Goal: Answer question/provide support

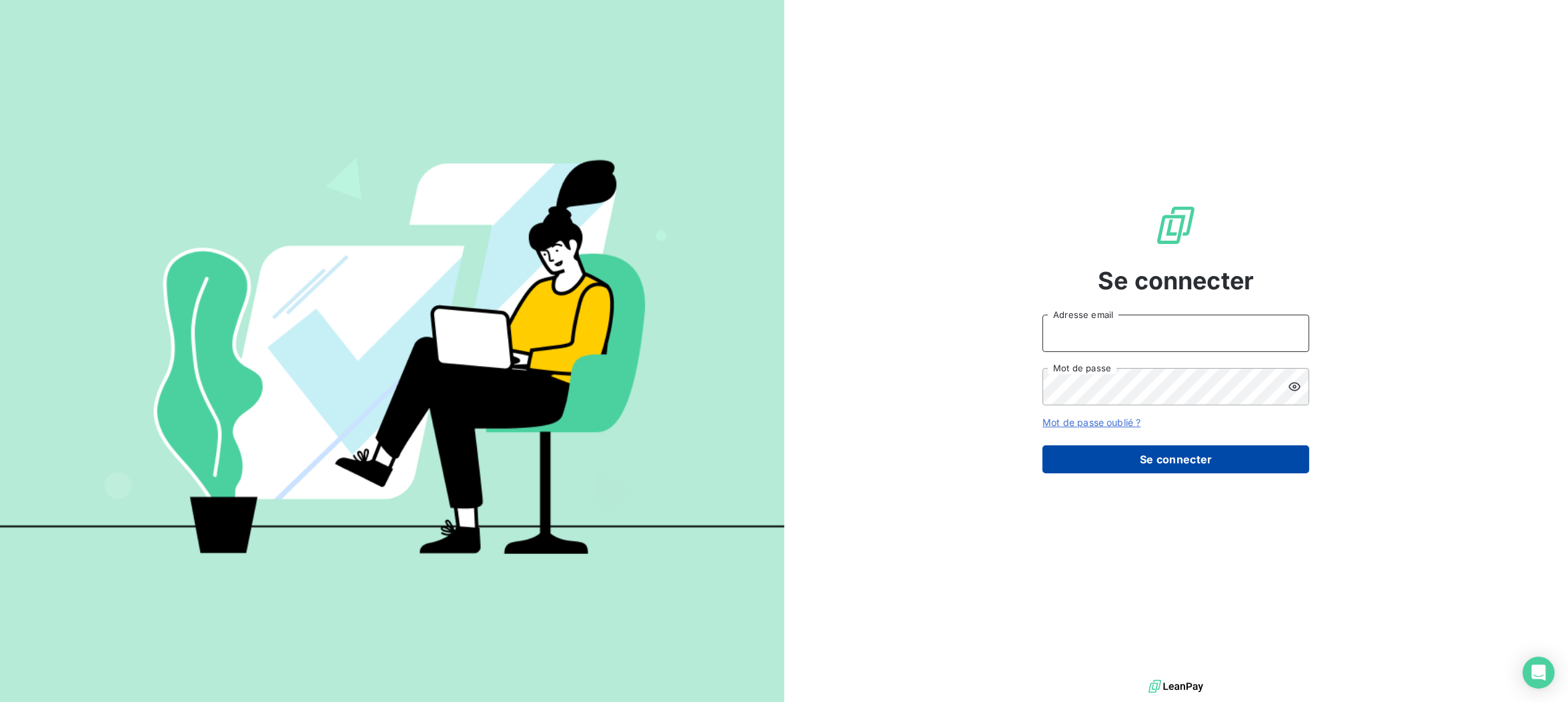
type input "[EMAIL_ADDRESS][DOMAIN_NAME]"
click at [1181, 460] on button "Se connecter" at bounding box center [1175, 459] width 267 height 28
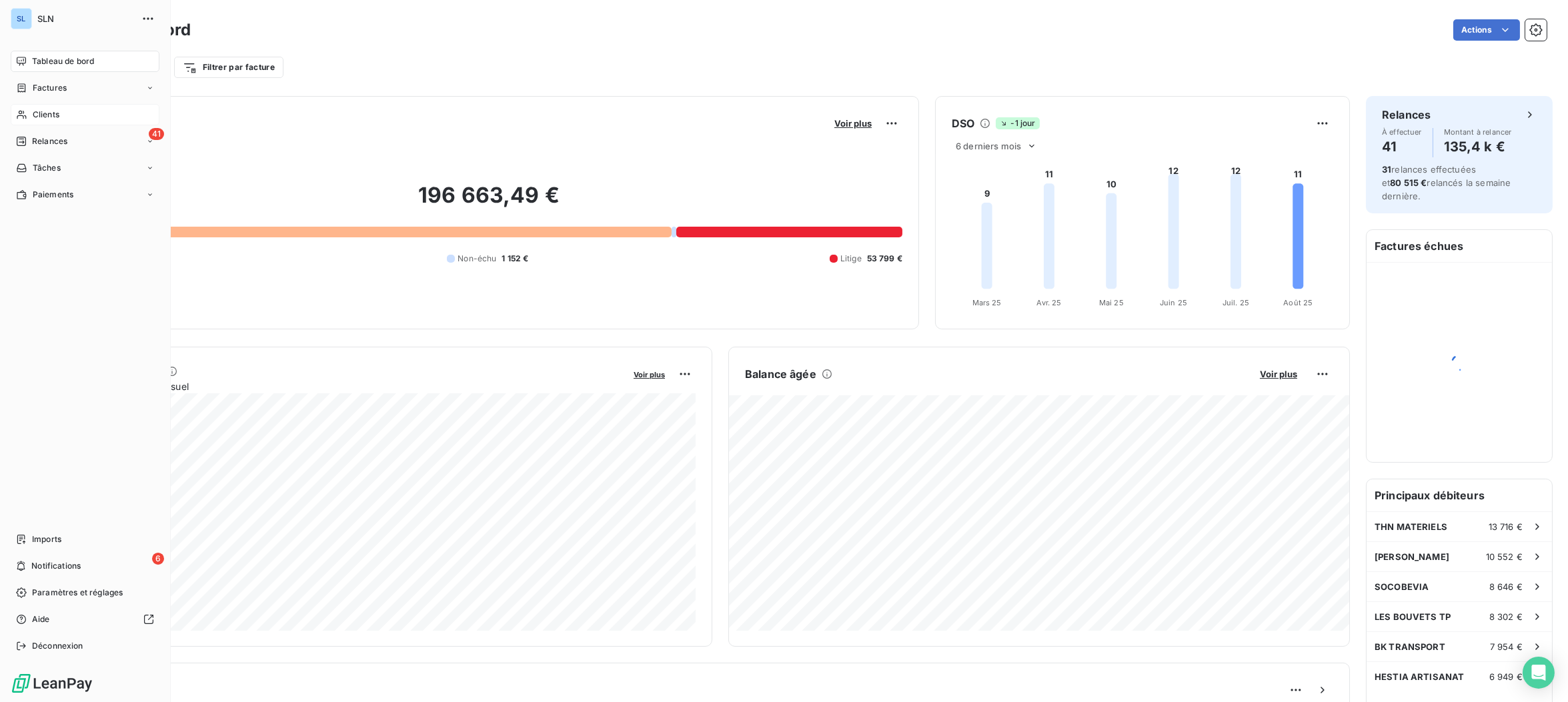
click at [16, 116] on icon at bounding box center [22, 114] width 11 height 11
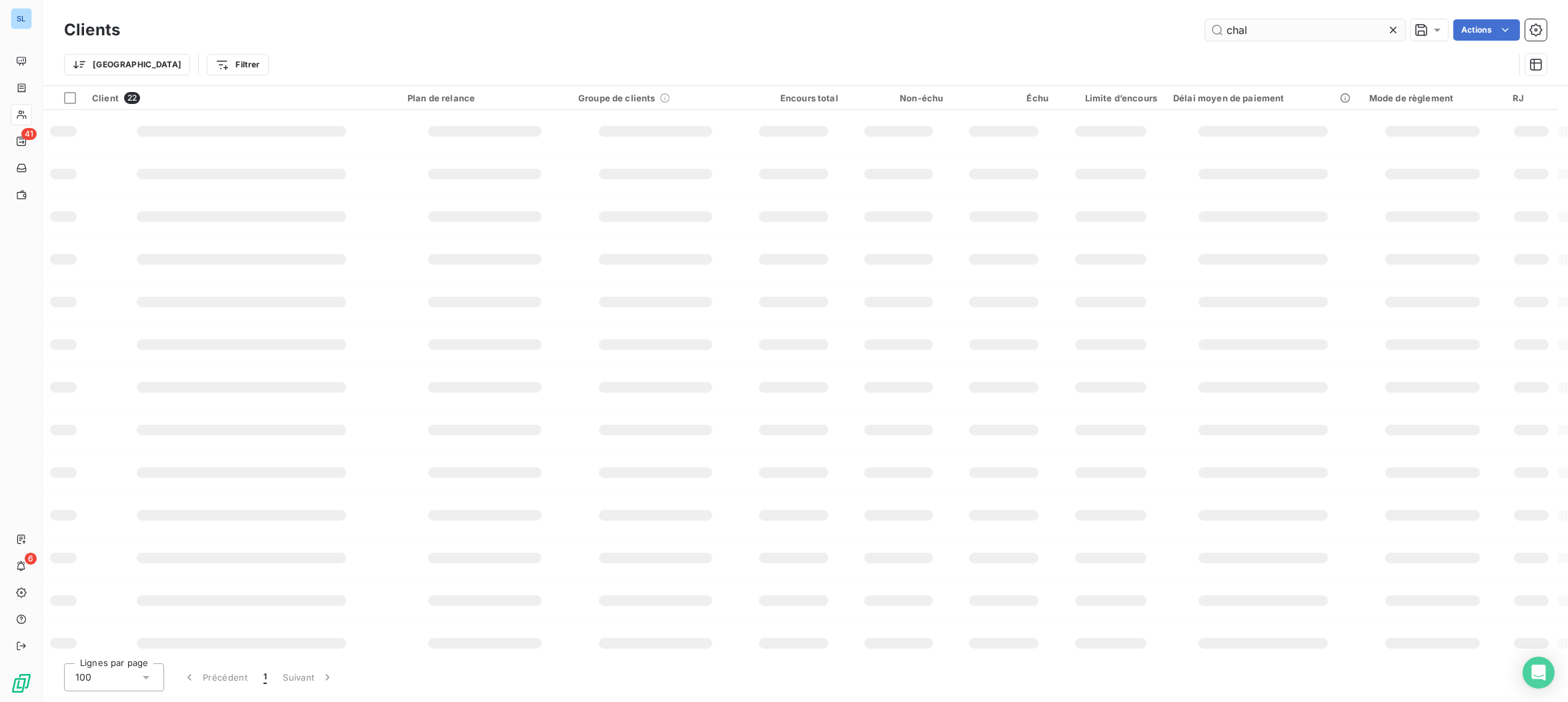
type input "chal"
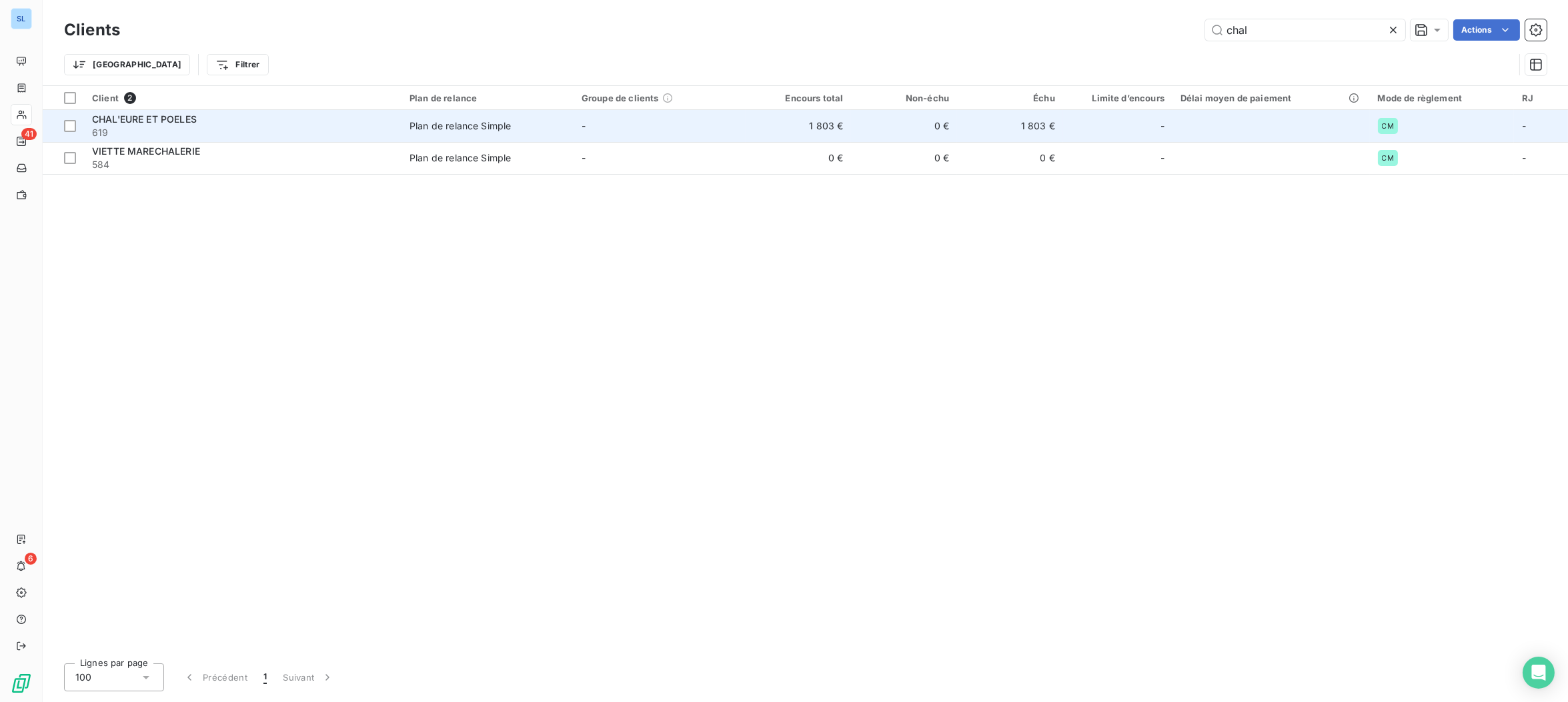
click at [183, 120] on span "CHAL'EURE ET POELES" at bounding box center [145, 119] width 105 height 11
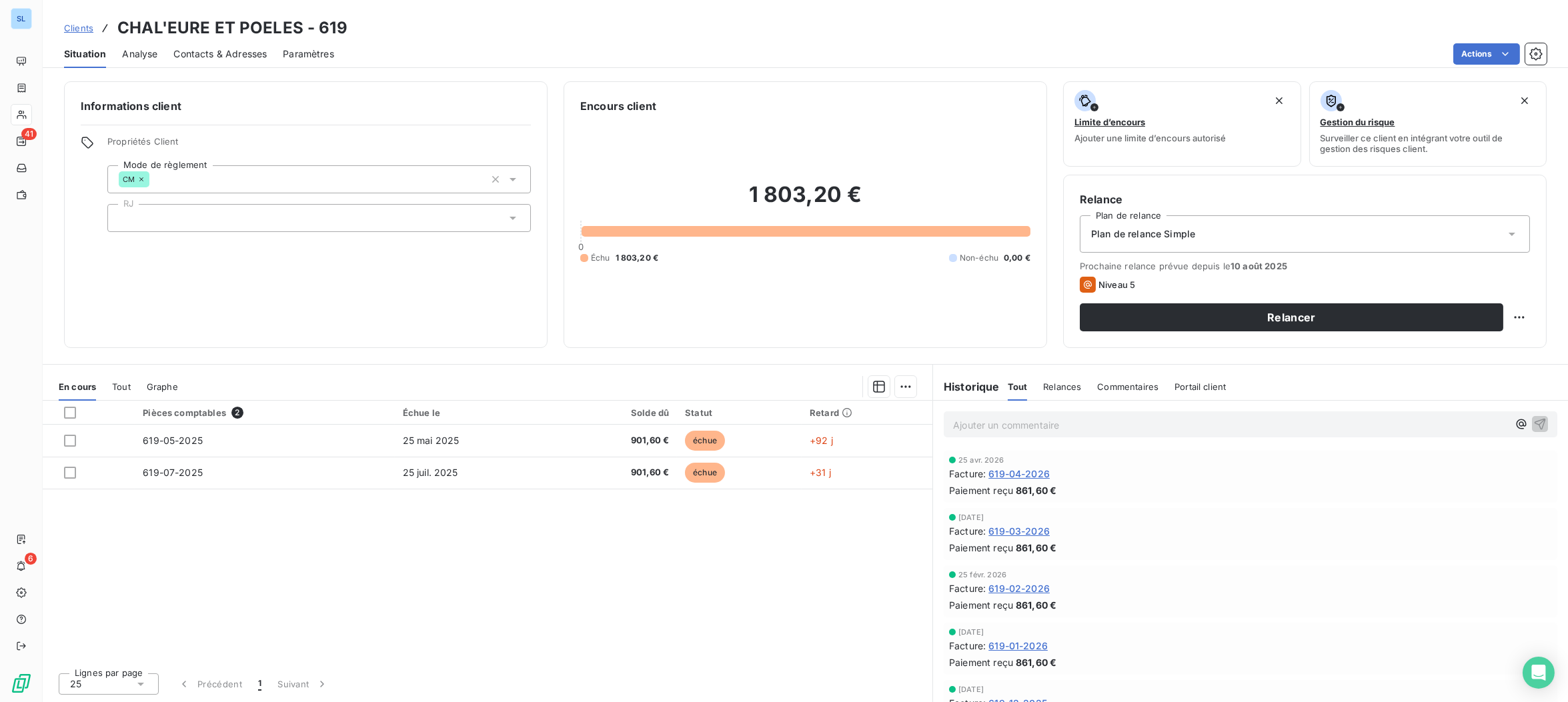
click at [1125, 389] on span "Commentaires" at bounding box center [1127, 386] width 61 height 11
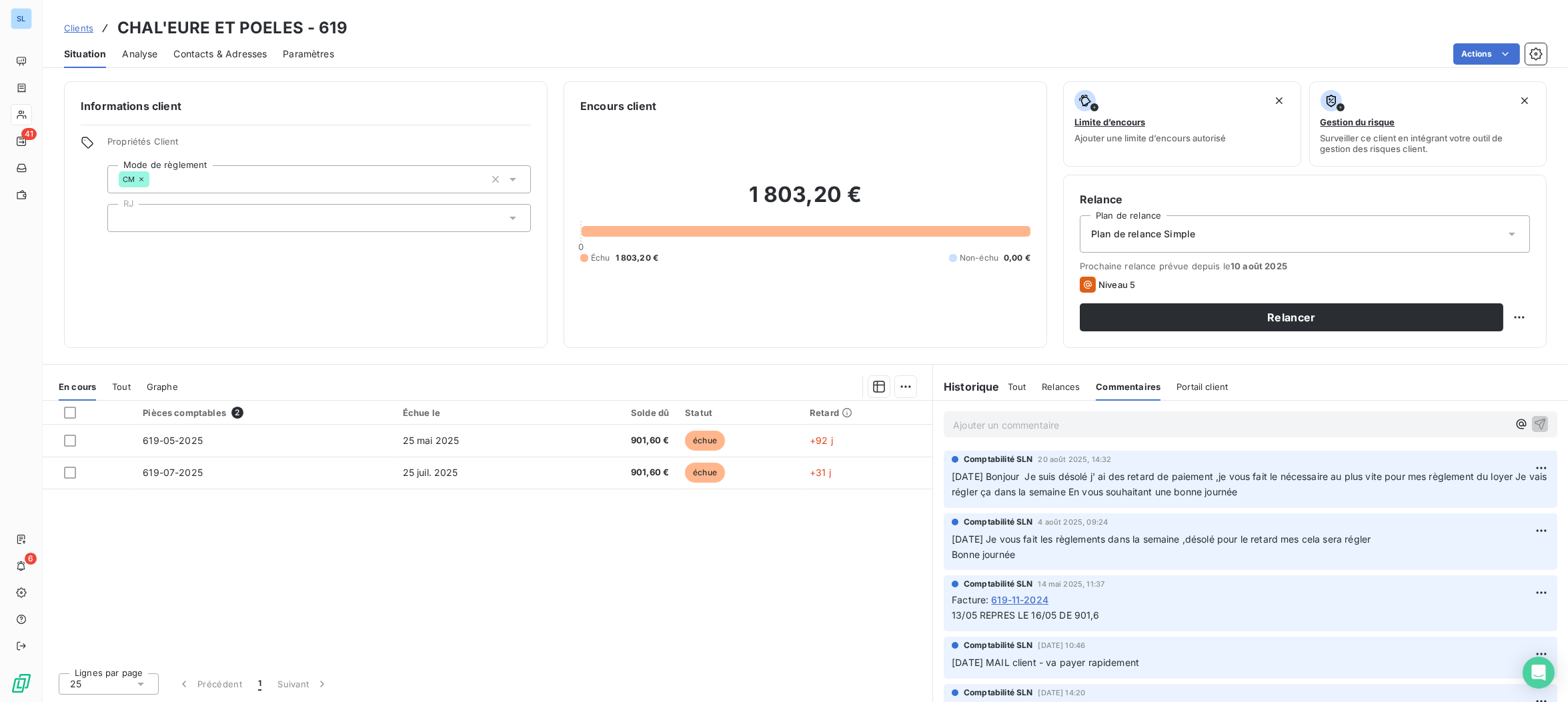
click at [964, 435] on div "Ajouter un commentaire ﻿" at bounding box center [1250, 424] width 613 height 26
click at [967, 429] on p "Ajouter un commentaire ﻿" at bounding box center [1230, 424] width 555 height 16
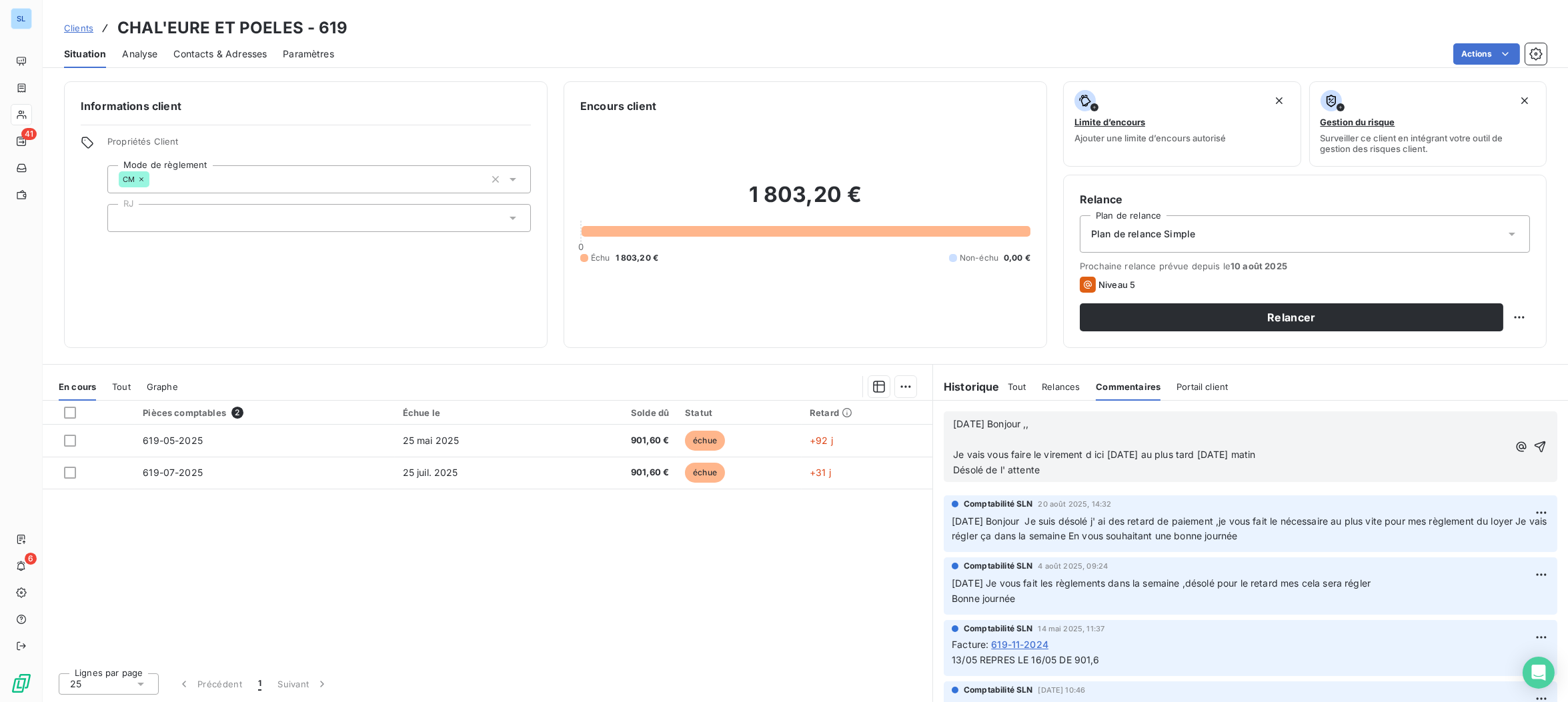
click at [961, 454] on span "Je vais vous faire le virement d ici [DATE] au plus tard [DATE] matin" at bounding box center [1104, 454] width 302 height 11
click at [951, 451] on div "[DATE] Bonjour ,, ﻿ Je vais vous faire le virement d ici [DATE] au plus tard [D…" at bounding box center [1250, 447] width 613 height 71
drag, startPoint x: 953, startPoint y: 450, endPoint x: 981, endPoint y: 477, distance: 38.9
click at [953, 450] on span "Je vais vous faire le virement d ici [DATE] au plus tard [DATE] matin" at bounding box center [1104, 454] width 302 height 11
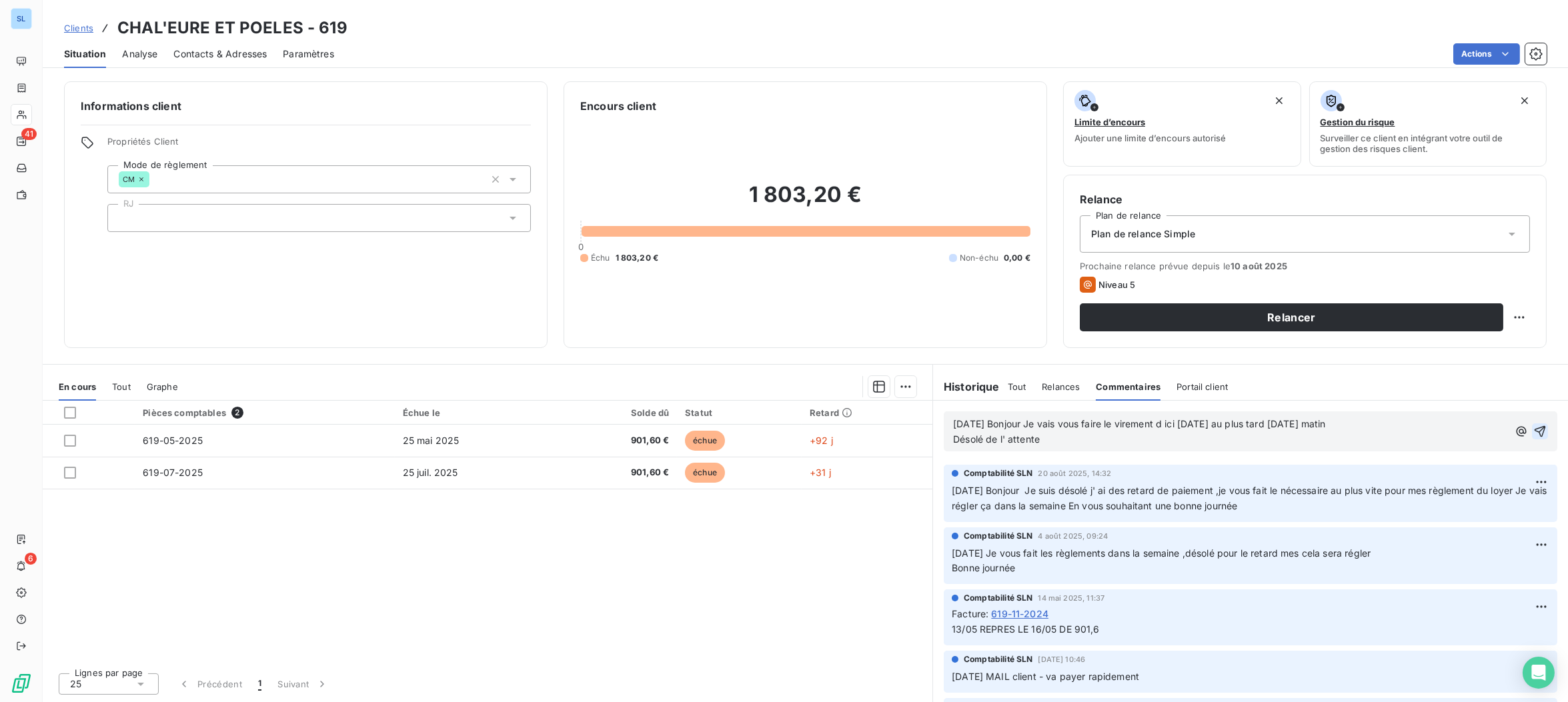
click at [1542, 429] on icon "button" at bounding box center [1539, 431] width 13 height 13
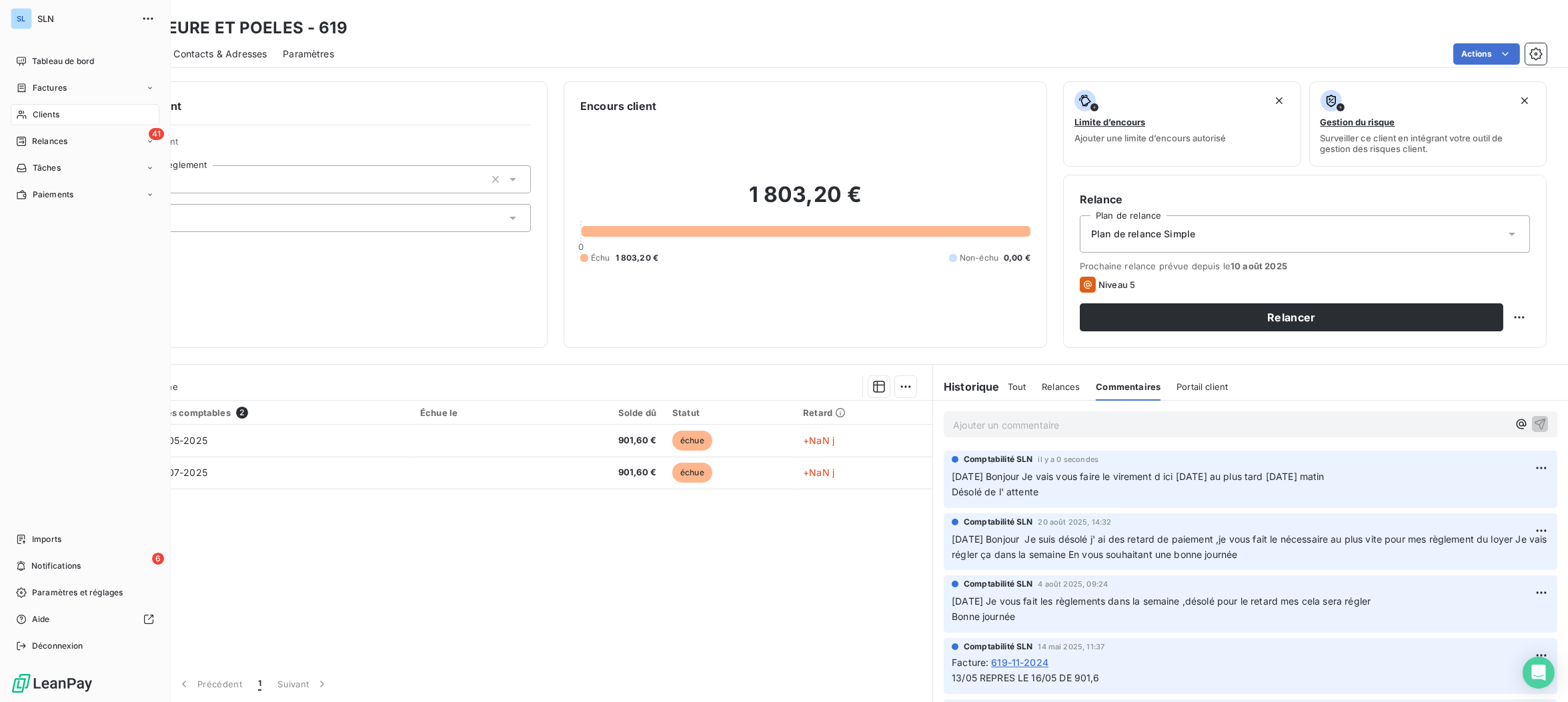
click at [31, 113] on div "Clients" at bounding box center [85, 114] width 149 height 21
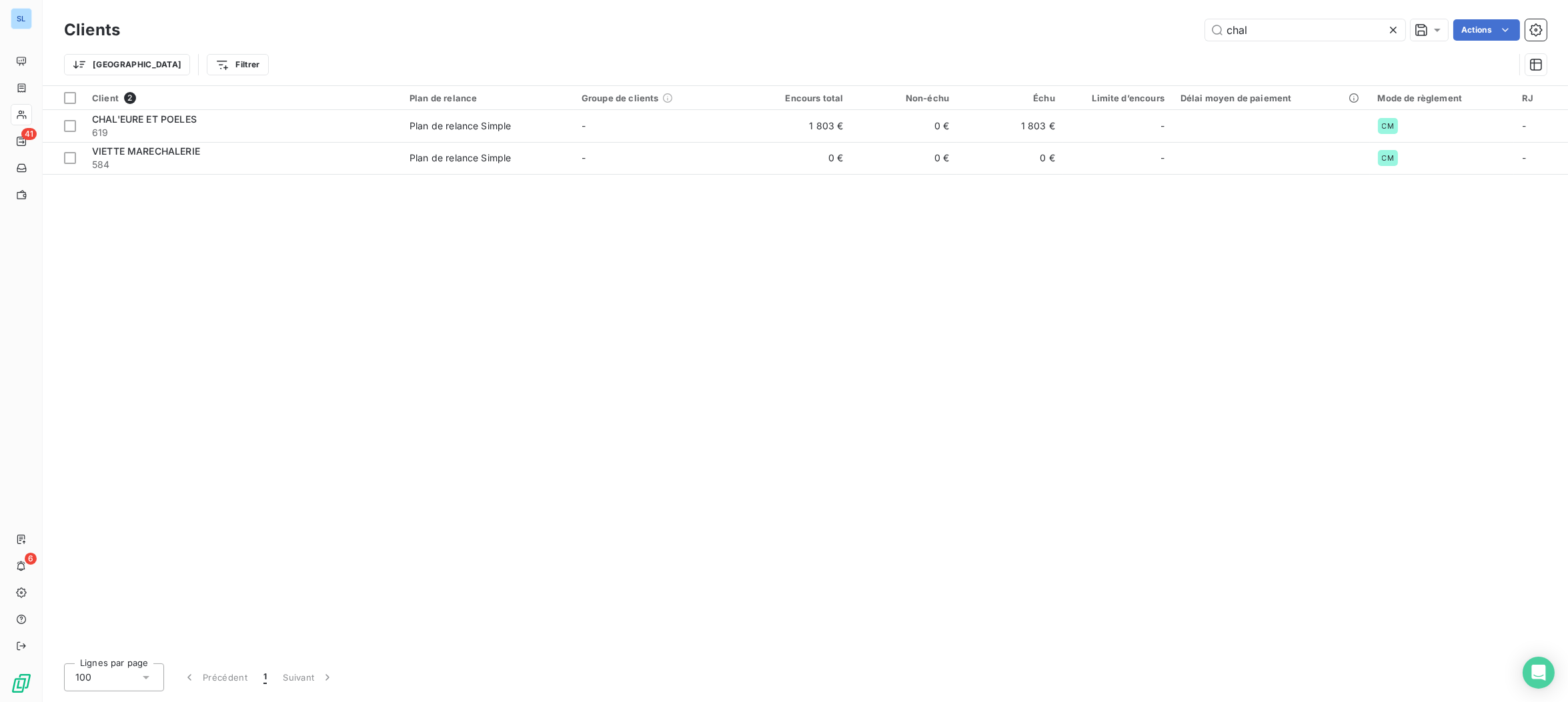
drag, startPoint x: 1276, startPoint y: 27, endPoint x: 1081, endPoint y: 11, distance: 195.7
click at [1086, 11] on div "Clients chal Actions Trier Filtrer" at bounding box center [804, 42] width 1525 height 86
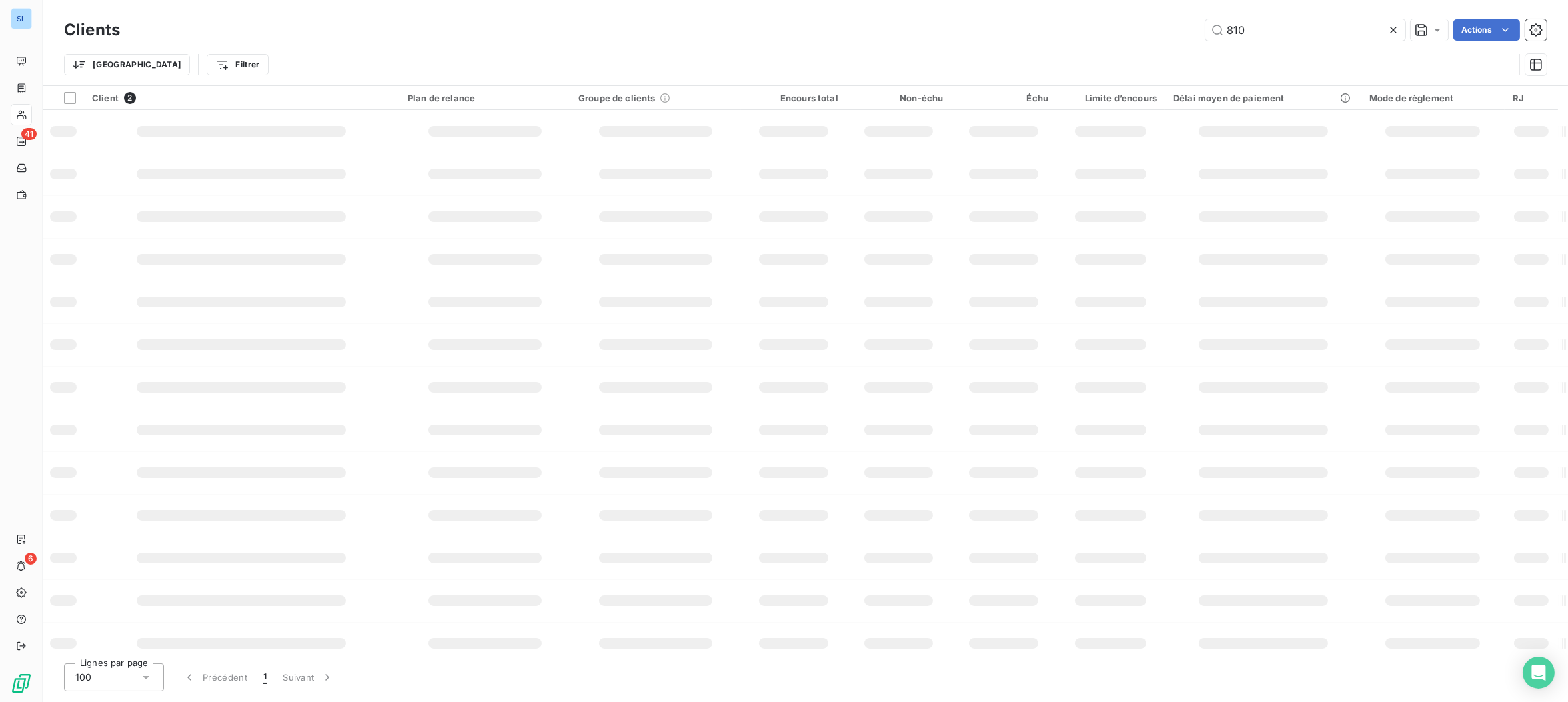
type input "810"
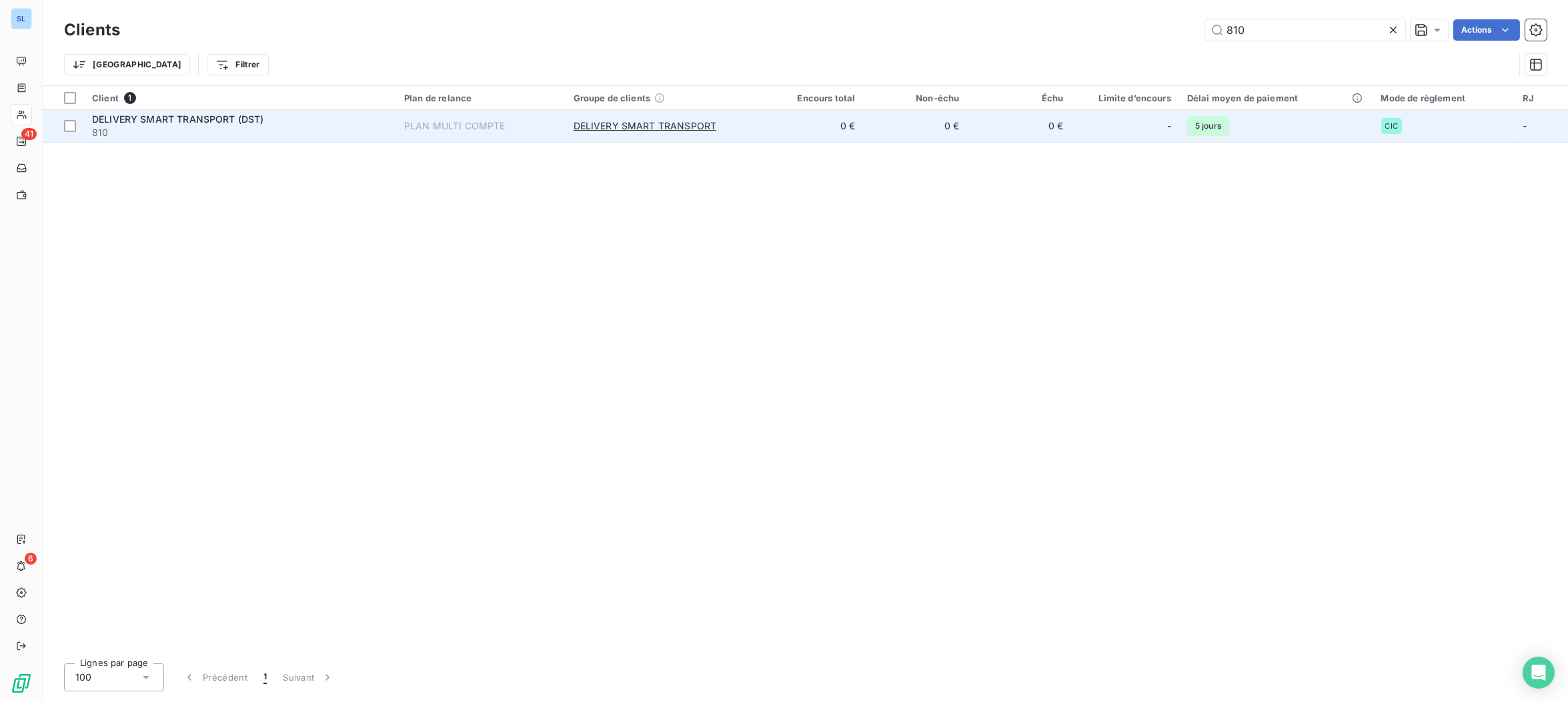
click at [151, 119] on span "DELIVERY SMART TRANSPORT (DST)" at bounding box center [178, 119] width 172 height 11
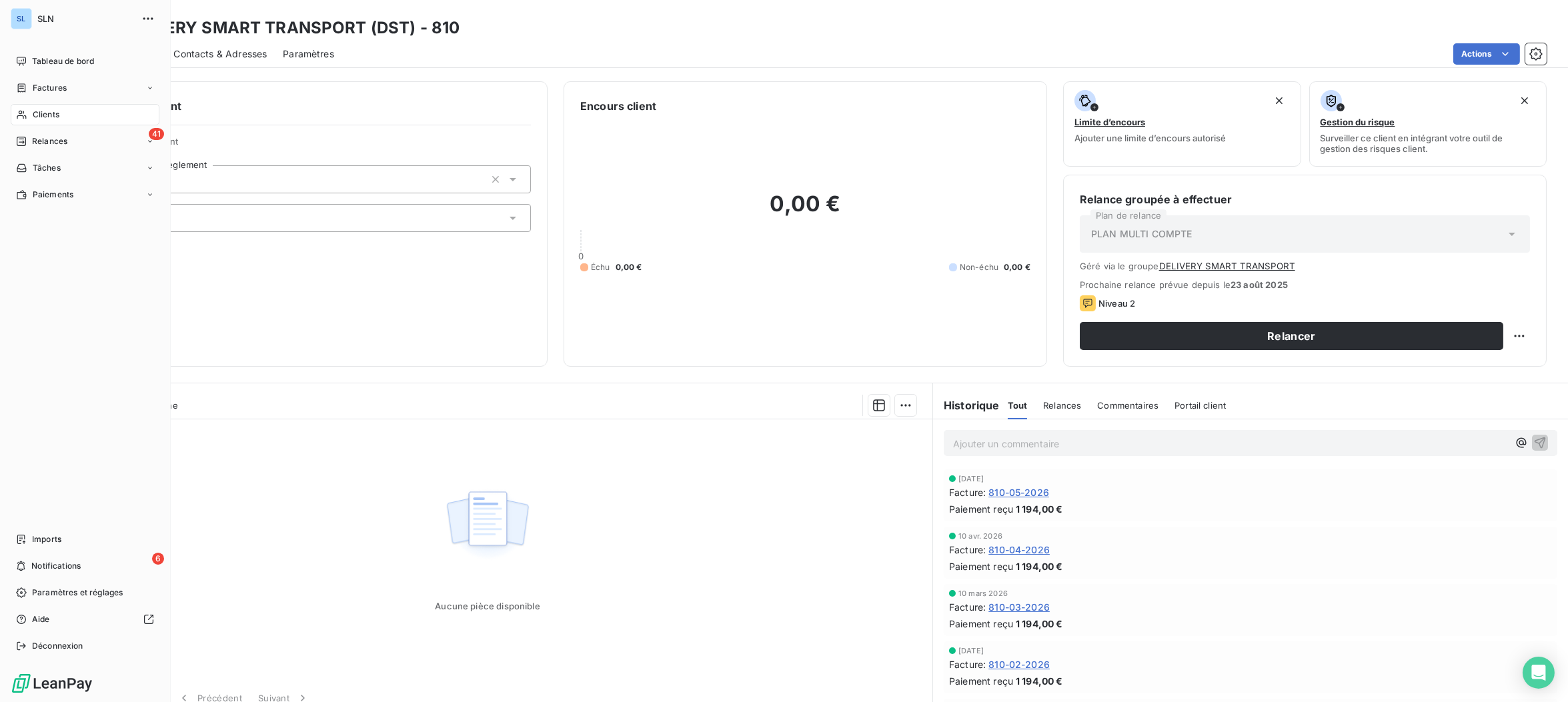
click at [38, 120] on span "Clients" at bounding box center [46, 114] width 27 height 12
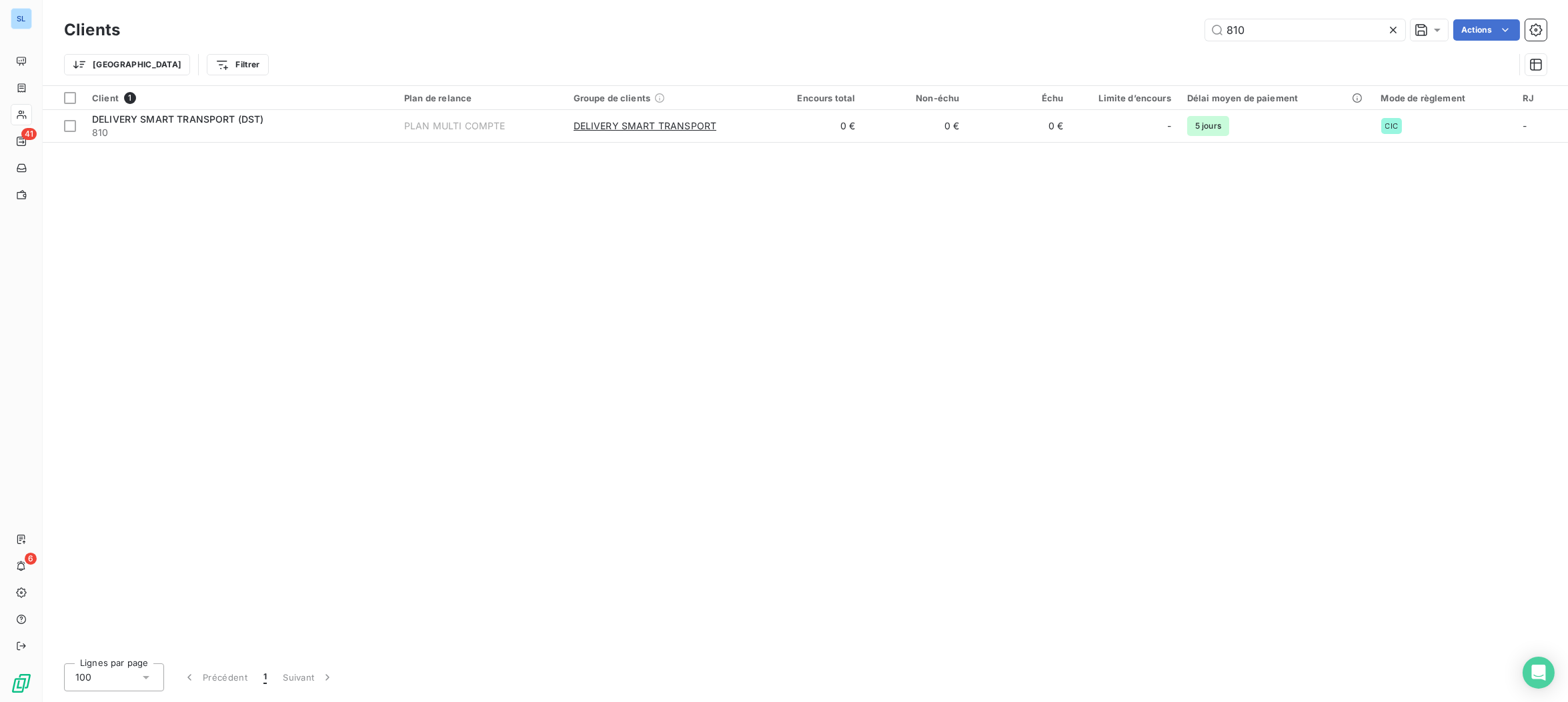
drag, startPoint x: 1288, startPoint y: 31, endPoint x: 1145, endPoint y: 11, distance: 144.4
click at [1146, 12] on div "Clients 810 Actions Trier Filtrer" at bounding box center [804, 42] width 1525 height 86
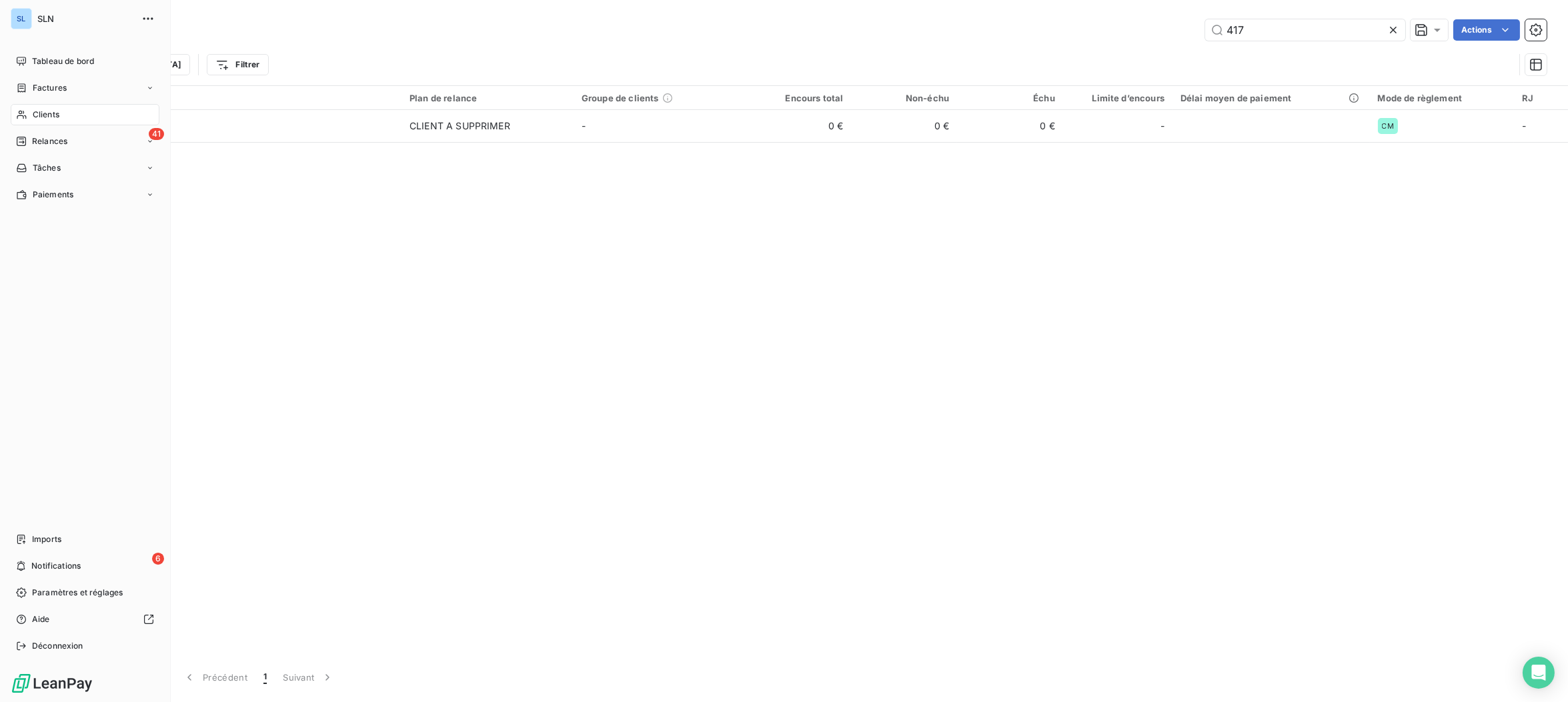
click at [51, 113] on span "Clients" at bounding box center [46, 114] width 27 height 12
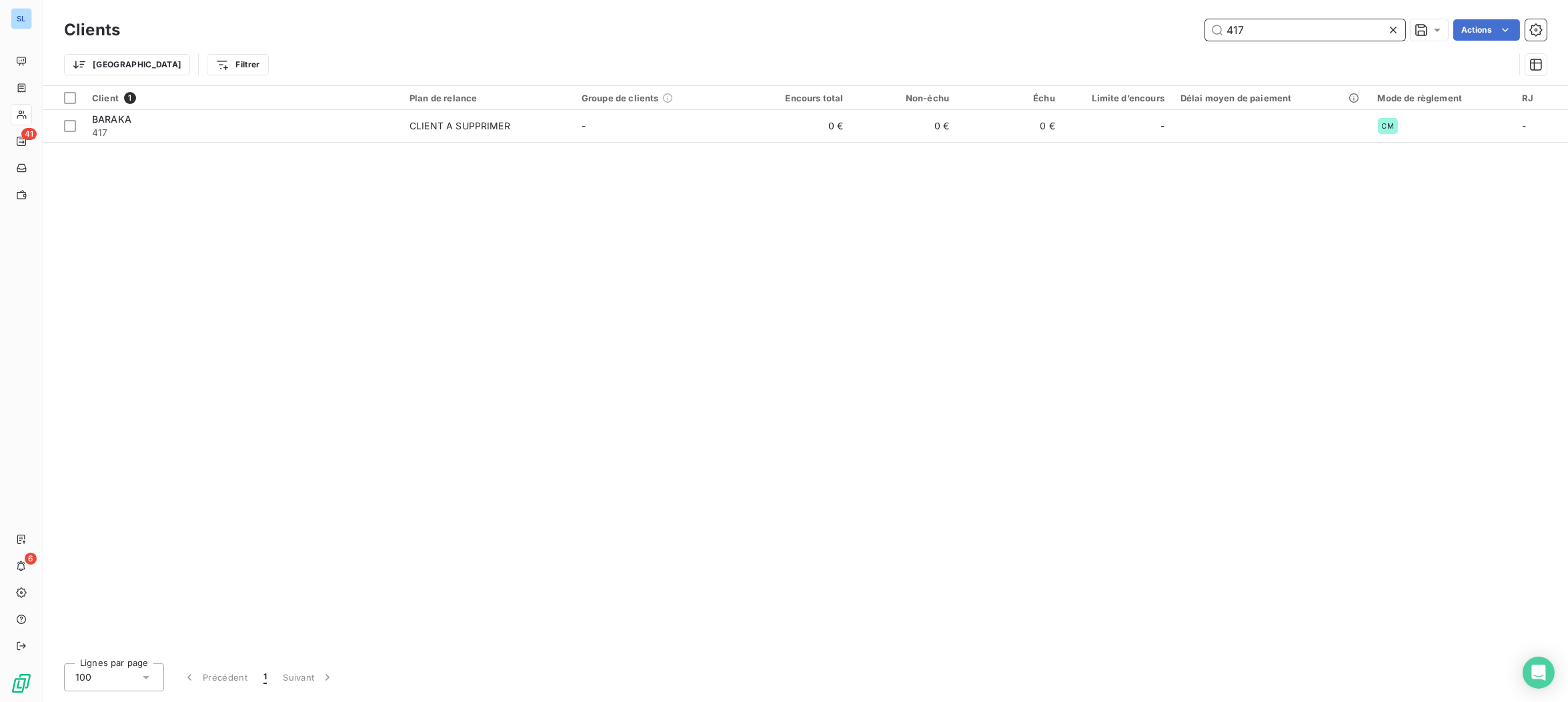
drag, startPoint x: 1289, startPoint y: 27, endPoint x: 1085, endPoint y: 28, distance: 204.0
click at [1091, 28] on div "417 Actions" at bounding box center [841, 30] width 1410 height 21
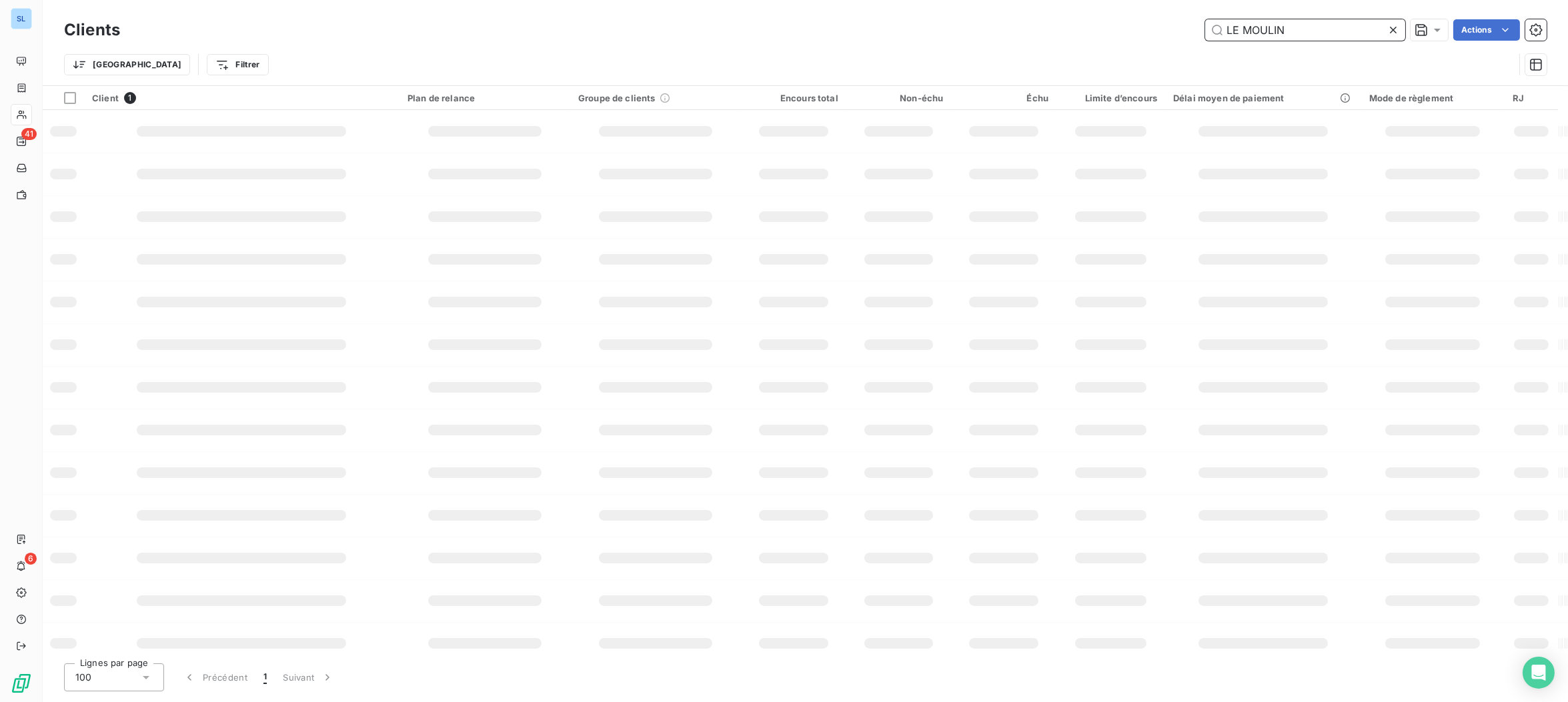
type input "LE MOULIN"
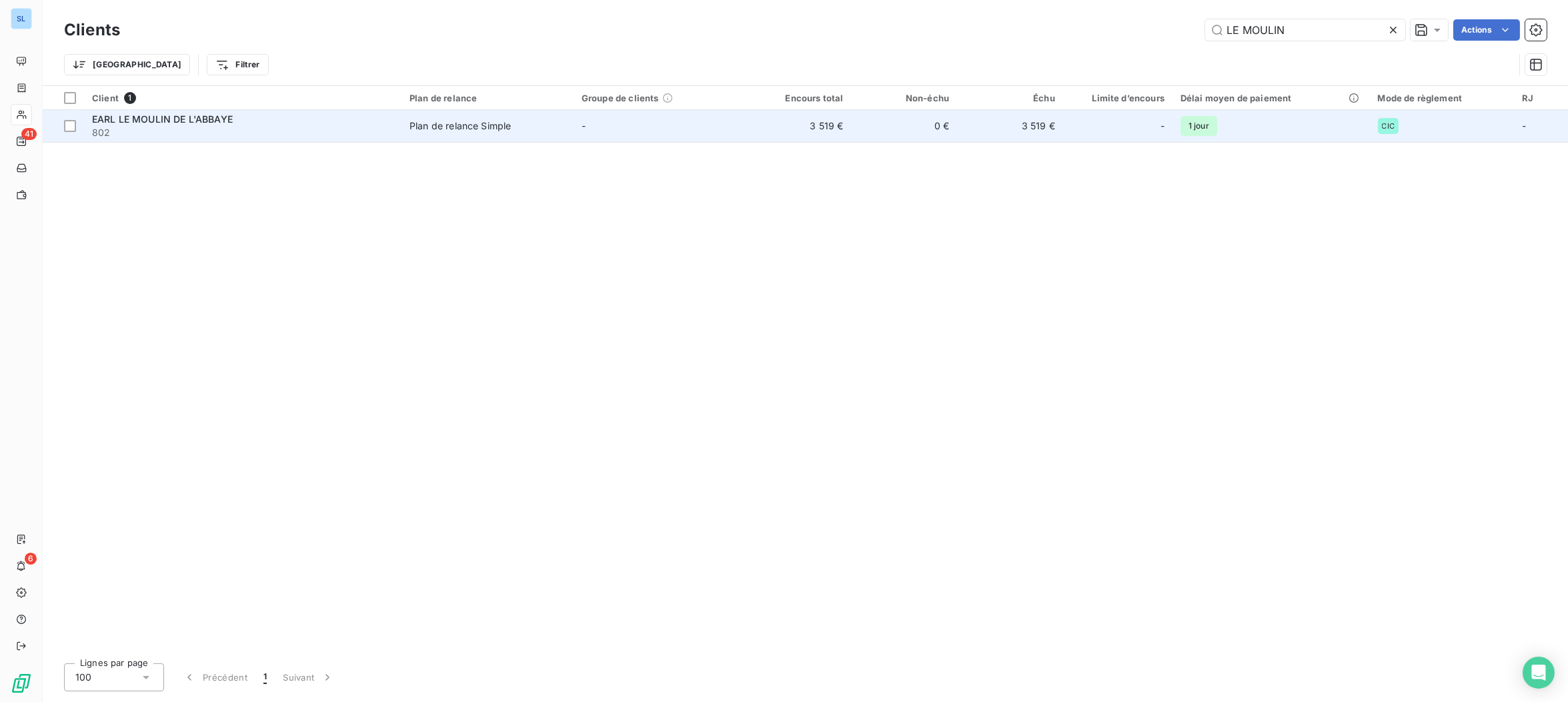
click at [206, 132] on span "802" at bounding box center [243, 132] width 301 height 13
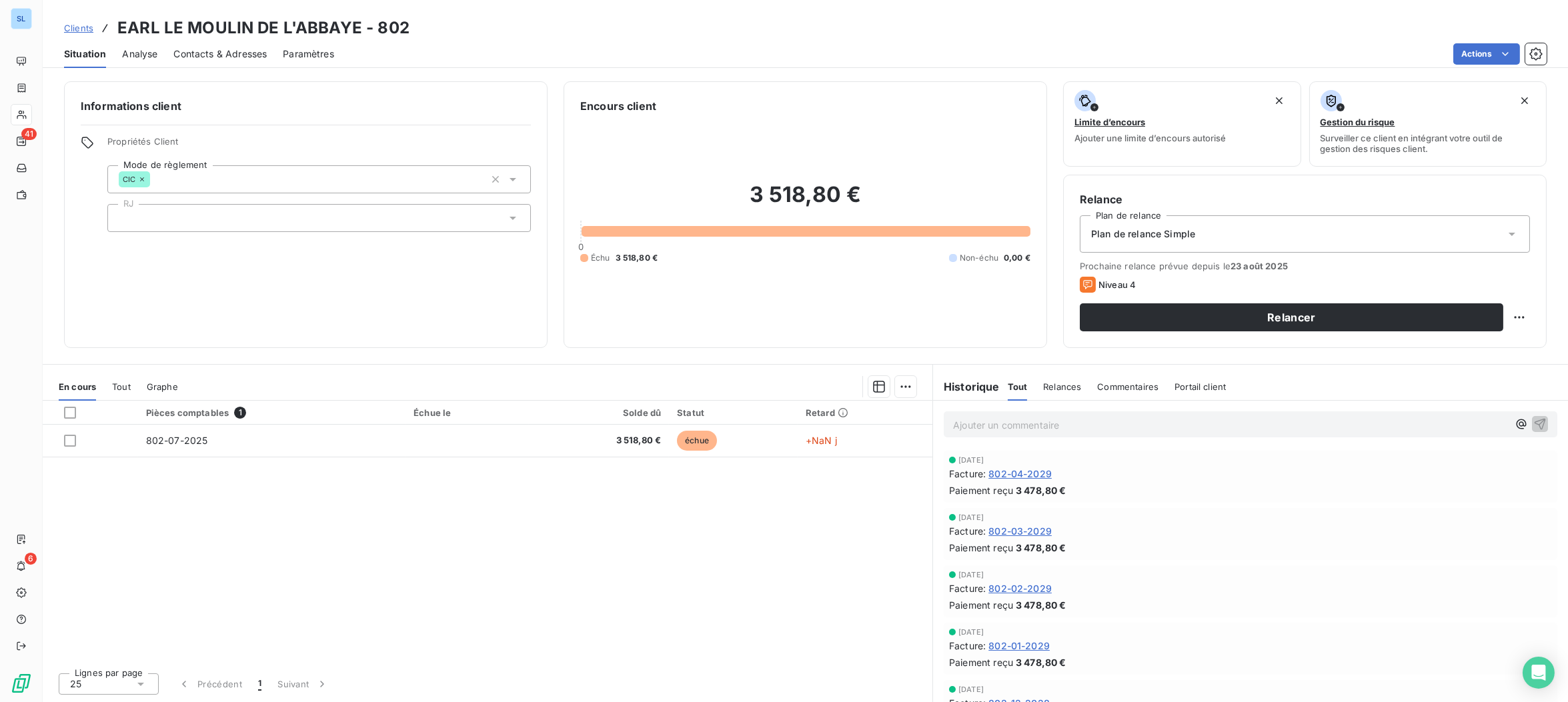
drag, startPoint x: 1115, startPoint y: 387, endPoint x: 1062, endPoint y: 421, distance: 63.0
click at [1115, 387] on span "Commentaires" at bounding box center [1127, 386] width 61 height 11
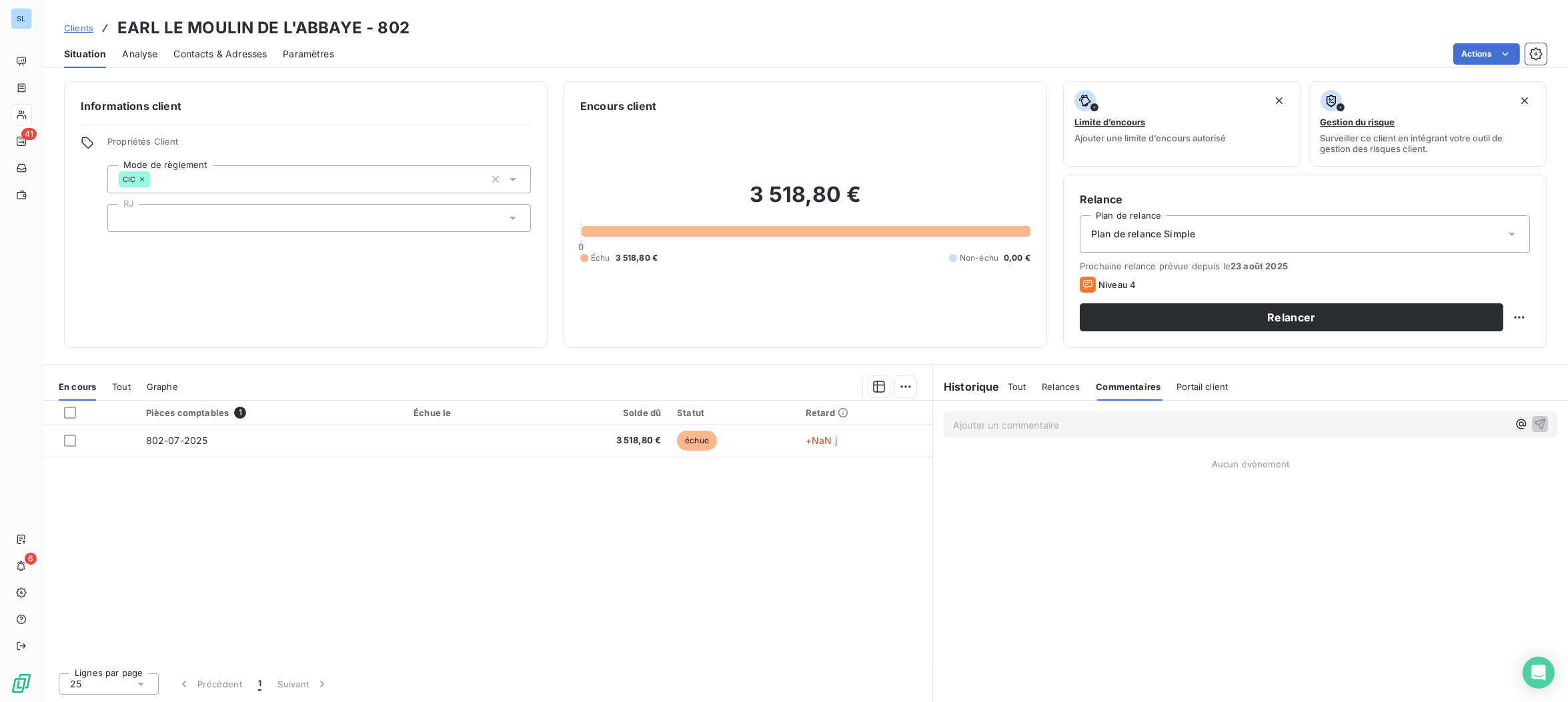
click at [1057, 424] on p "Ajouter un commentaire ﻿" at bounding box center [1230, 424] width 555 height 16
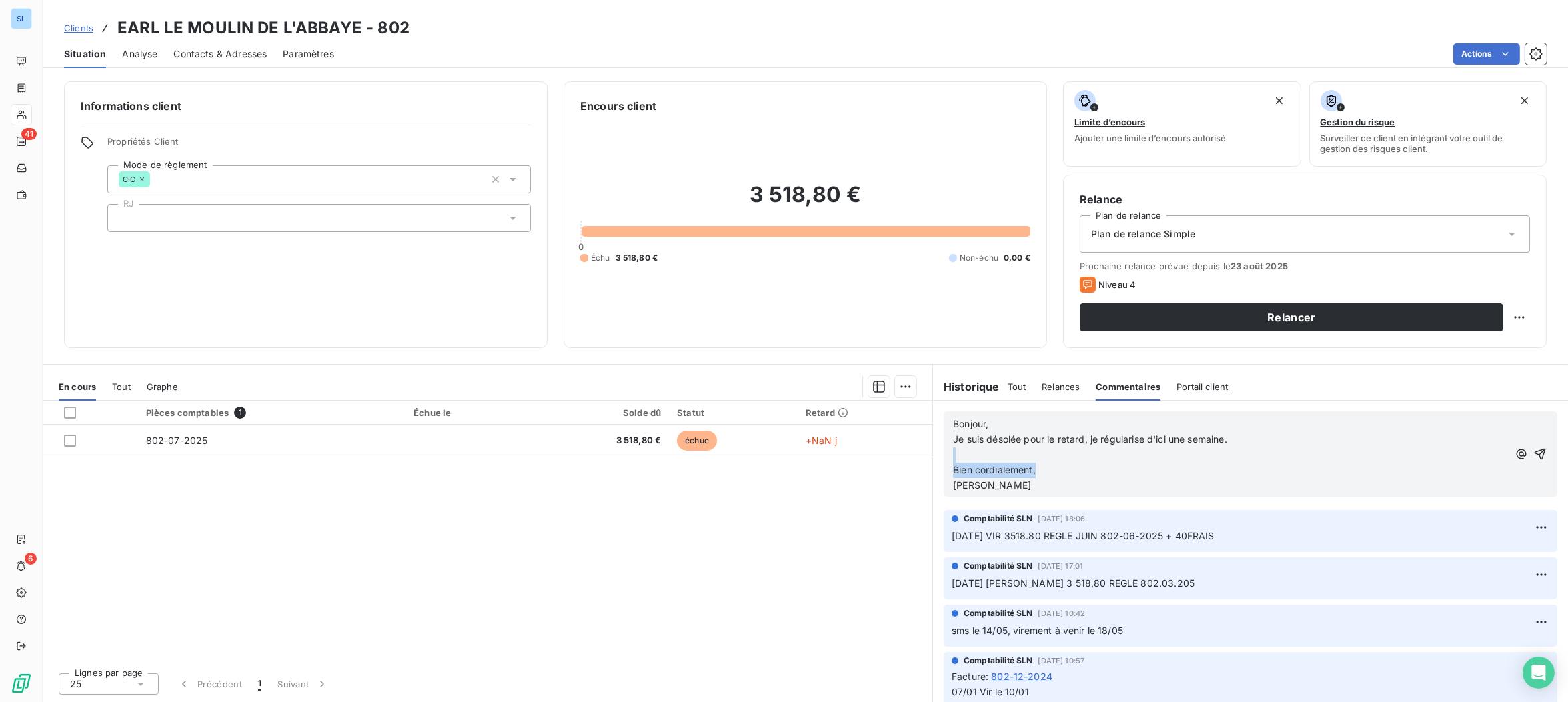
drag, startPoint x: 1036, startPoint y: 470, endPoint x: 943, endPoint y: 450, distance: 95.1
click at [946, 450] on div "Bonjour, Je suis désolée pour le retard, je régularise d'ici une semaine. ﻿ Bie…" at bounding box center [1250, 454] width 613 height 86
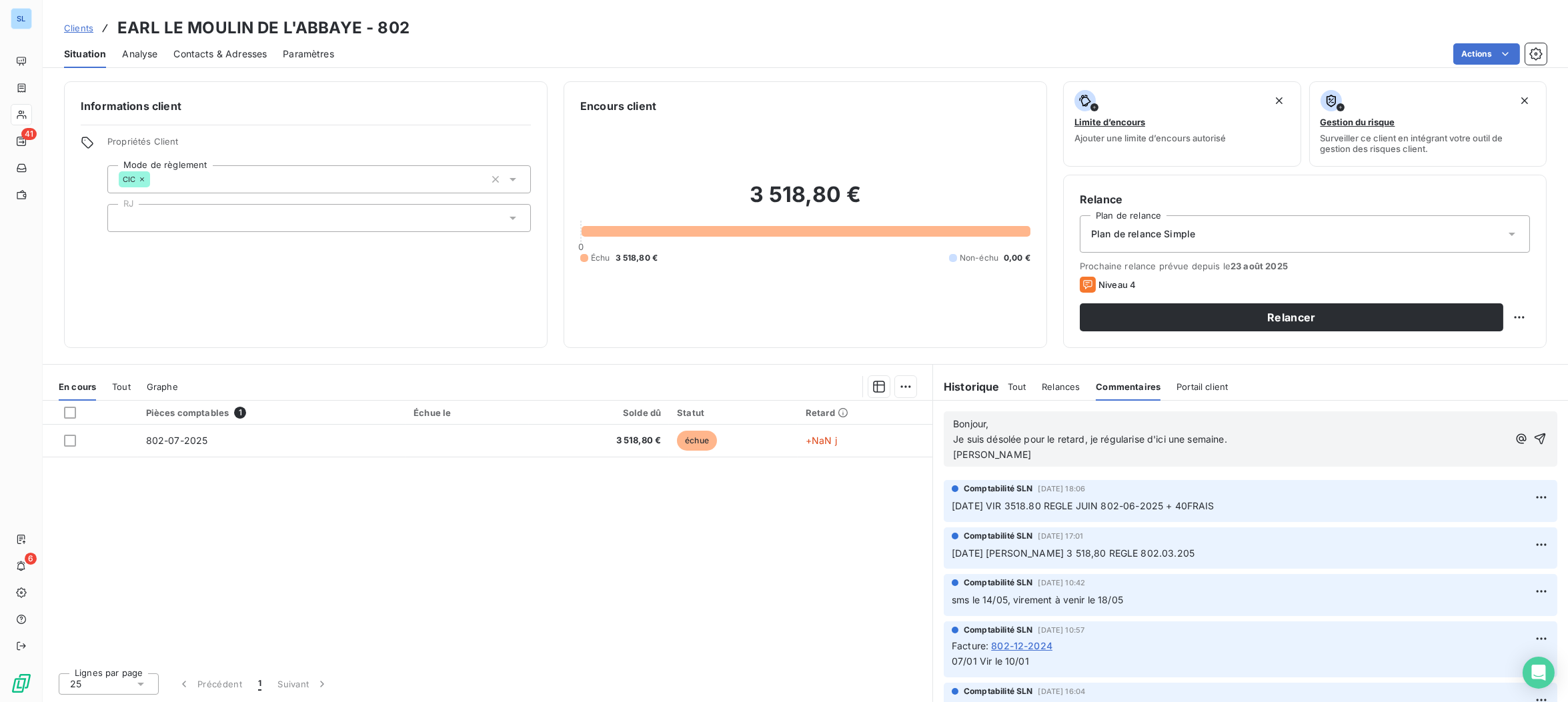
click at [953, 455] on span "[PERSON_NAME]" at bounding box center [992, 454] width 78 height 11
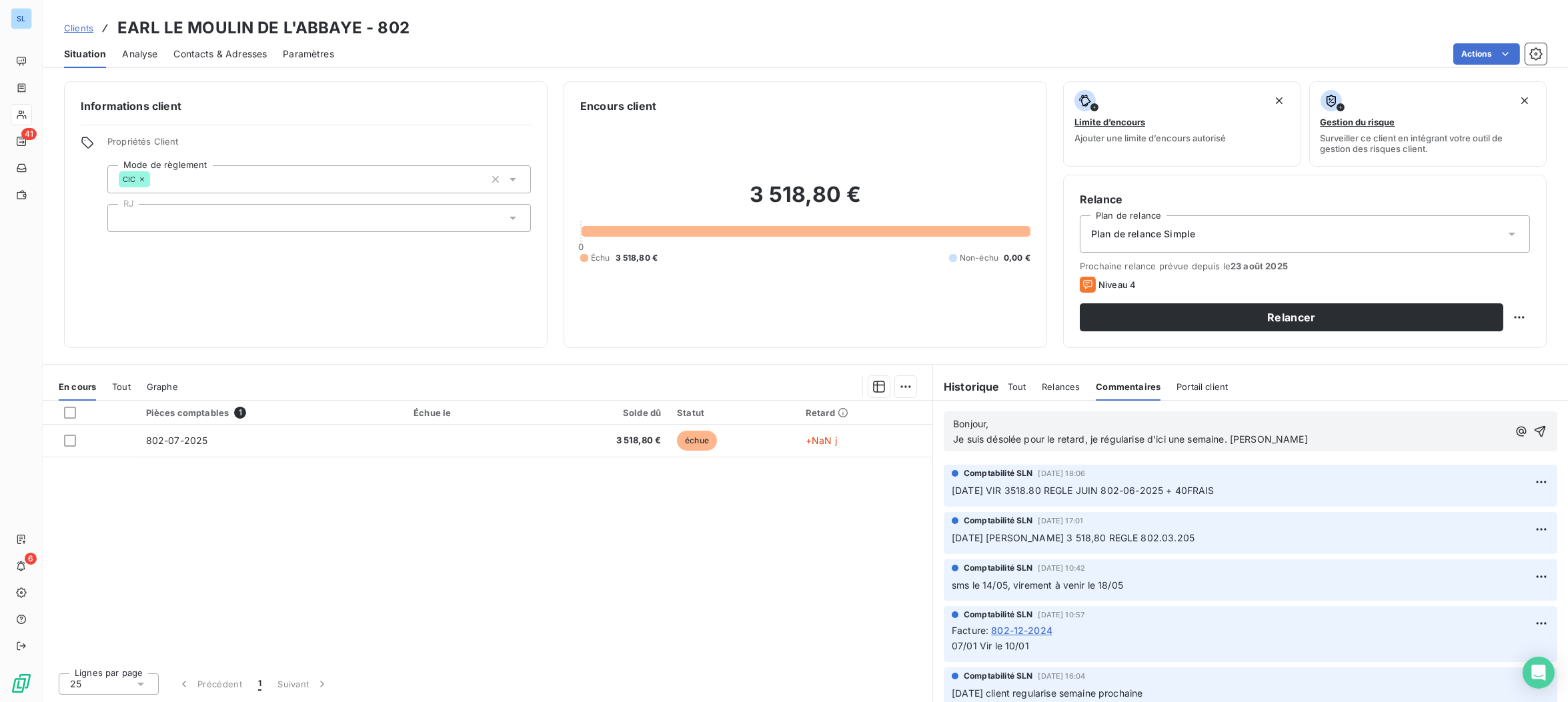
click at [1540, 433] on icon "button" at bounding box center [1539, 431] width 13 height 13
